Goal: Task Accomplishment & Management: Manage account settings

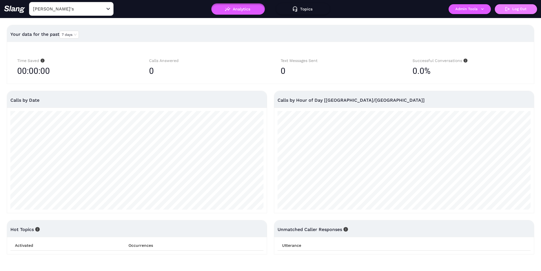
click at [520, 12] on div "Amelia Gene's ​ Analytics Topics ! Admin Tools Log Out" at bounding box center [270, 9] width 541 height 18
click at [520, 12] on button "Log Out" at bounding box center [516, 9] width 42 height 10
click at [84, 7] on input "[PERSON_NAME]'s" at bounding box center [63, 9] width 62 height 9
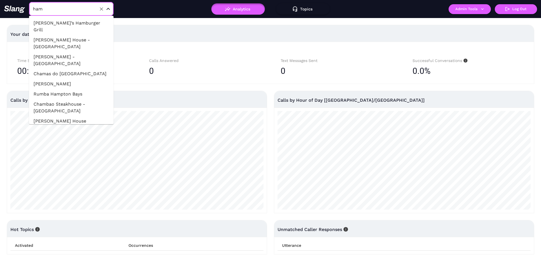
type input "[PERSON_NAME]"
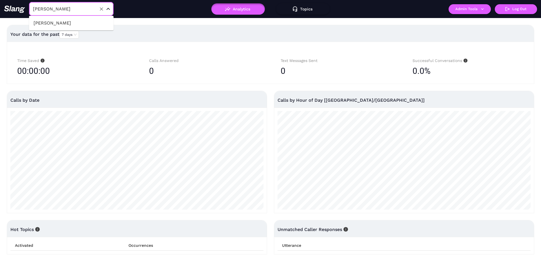
click at [86, 19] on li "[PERSON_NAME]" at bounding box center [71, 23] width 85 height 10
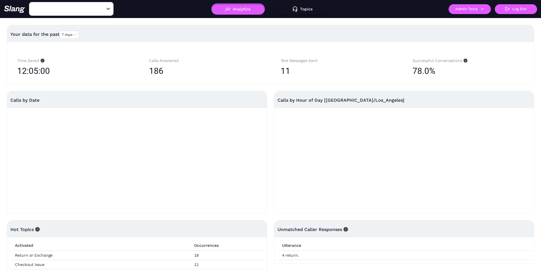
type input "[PERSON_NAME]"
